Goal: Task Accomplishment & Management: Manage account settings

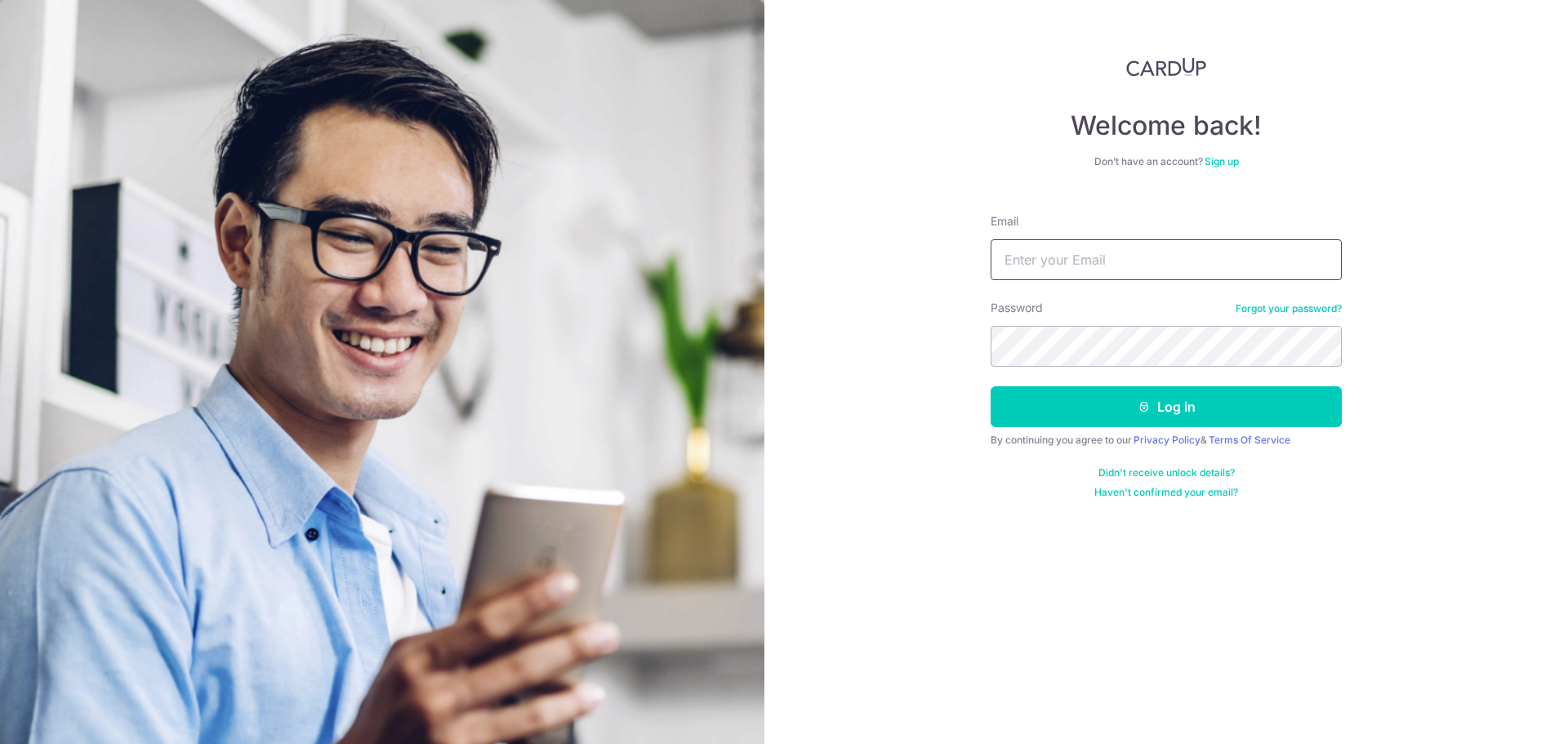
click at [1057, 271] on input "Email" at bounding box center [1165, 259] width 351 height 40
type input "[EMAIL_ADDRESS][DOMAIN_NAME]"
click at [1236, 307] on link "Forgot your password?" at bounding box center [1289, 308] width 106 height 13
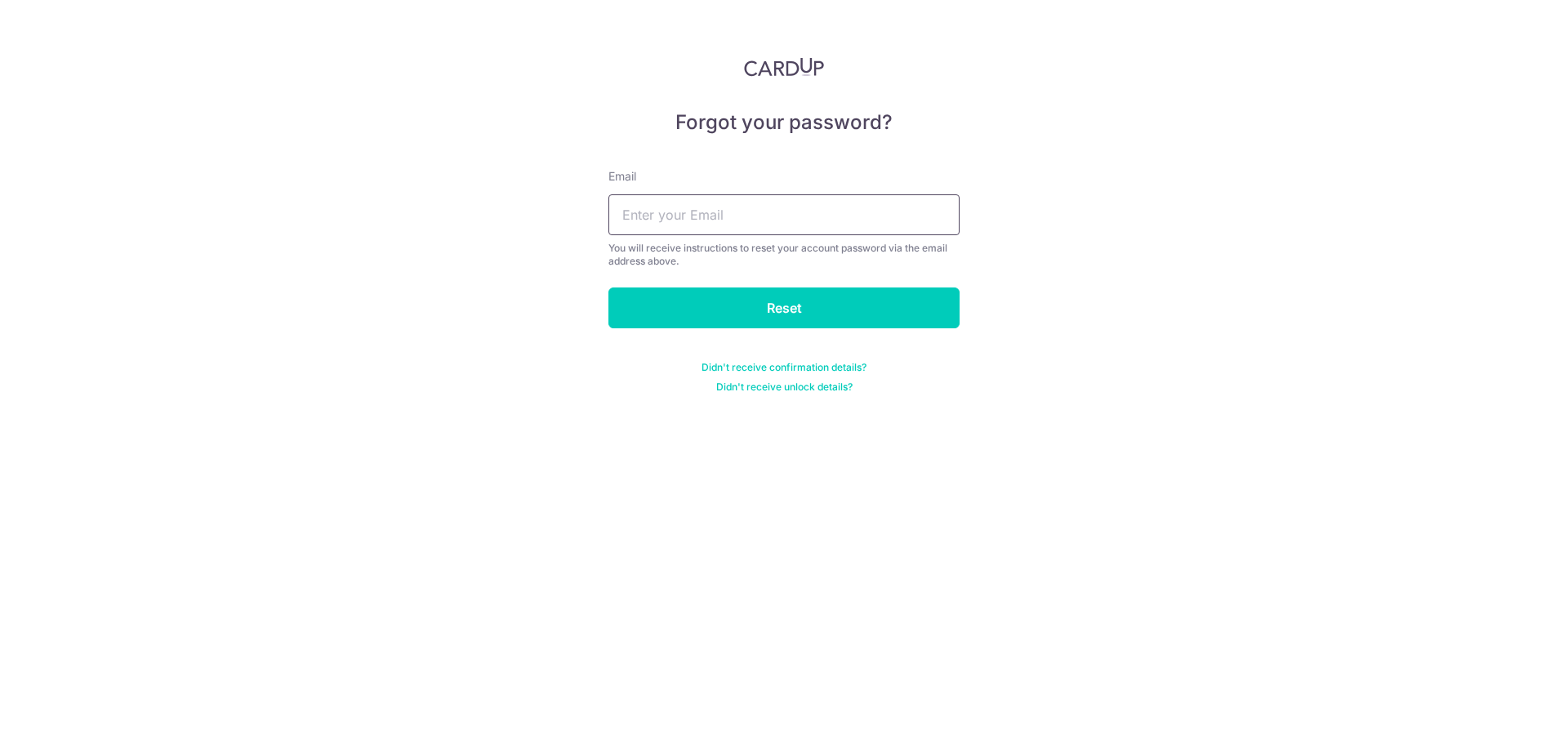
click at [777, 230] on input "text" at bounding box center [784, 214] width 351 height 40
type input "[EMAIL_ADDRESS][DOMAIN_NAME]"
click at [757, 298] on input "Reset" at bounding box center [784, 307] width 351 height 40
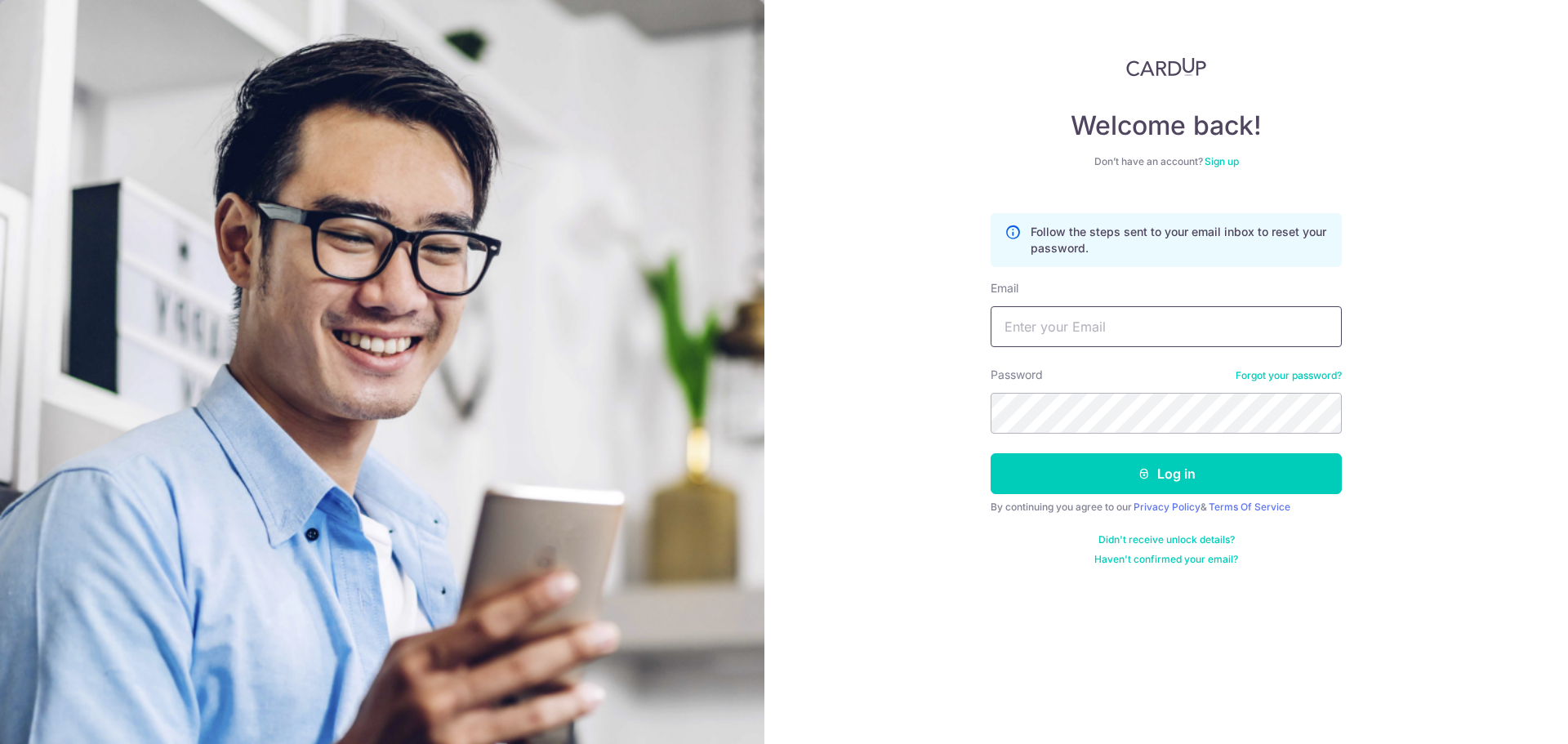
click at [1000, 317] on input "Email" at bounding box center [1165, 326] width 351 height 40
type input "[EMAIL_ADDRESS][DOMAIN_NAME]"
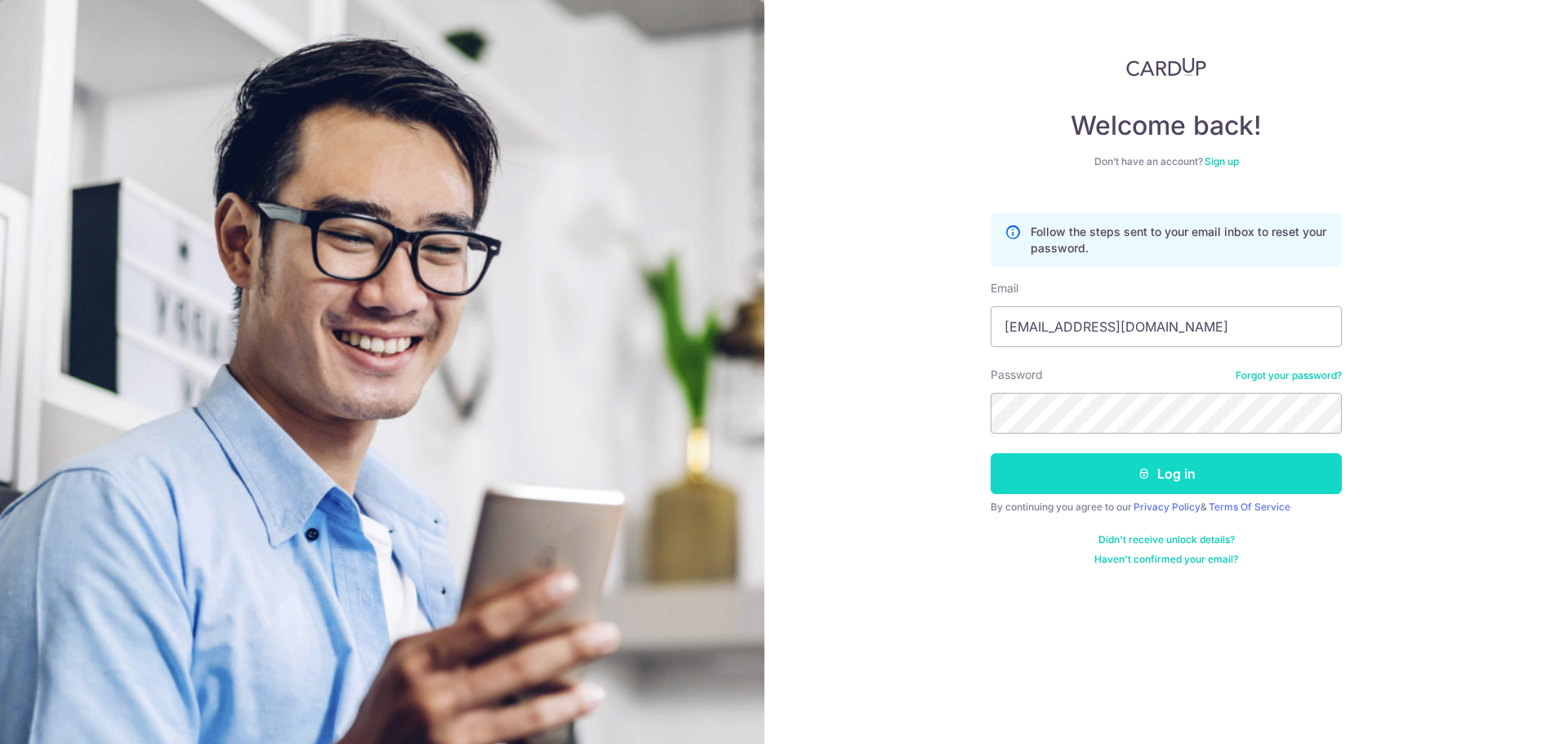
click at [1081, 475] on button "Log in" at bounding box center [1165, 473] width 351 height 40
